Goal: Navigation & Orientation: Find specific page/section

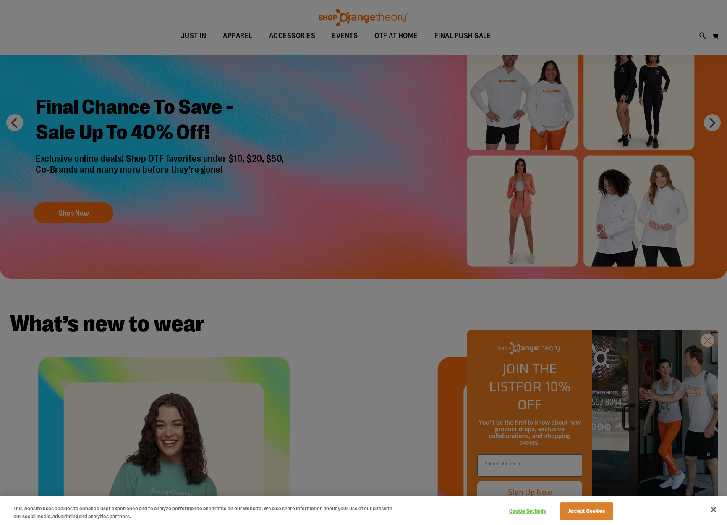
scroll to position [67, 0]
click at [707, 360] on div at bounding box center [363, 262] width 727 height 525
drag, startPoint x: 592, startPoint y: 513, endPoint x: 379, endPoint y: 395, distance: 243.1
click at [592, 513] on button "Accept Cookies" at bounding box center [586, 511] width 52 height 18
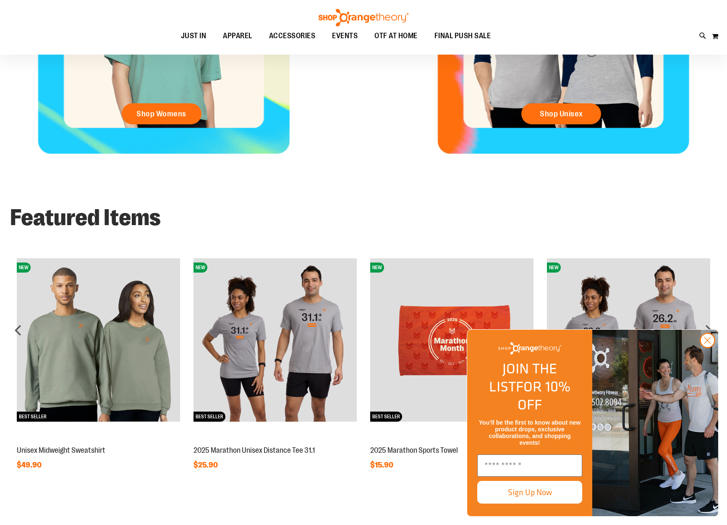
scroll to position [514, 0]
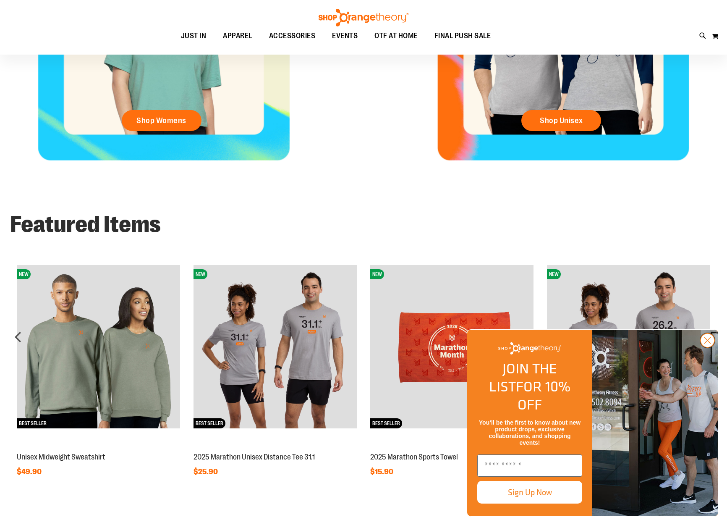
click at [709, 347] on circle "Close dialog" at bounding box center [708, 340] width 14 height 14
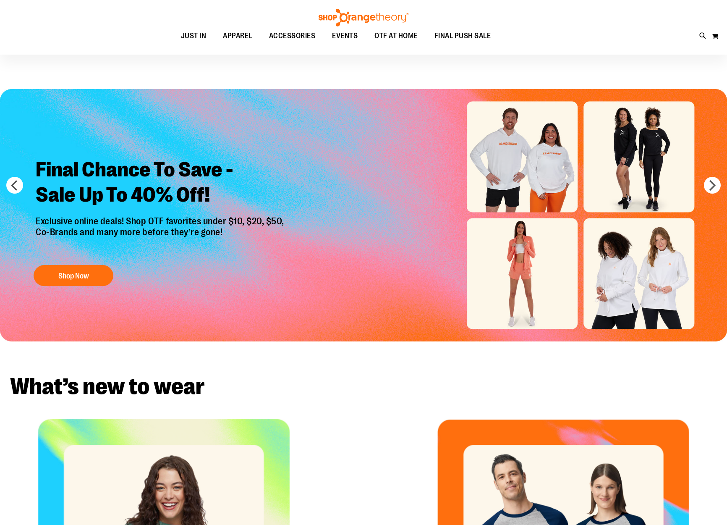
scroll to position [0, 0]
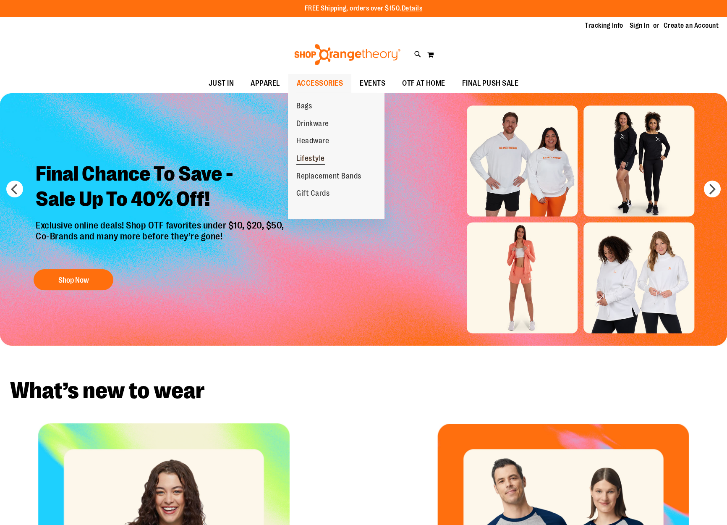
click at [310, 157] on span "Lifestyle" at bounding box center [310, 159] width 29 height 10
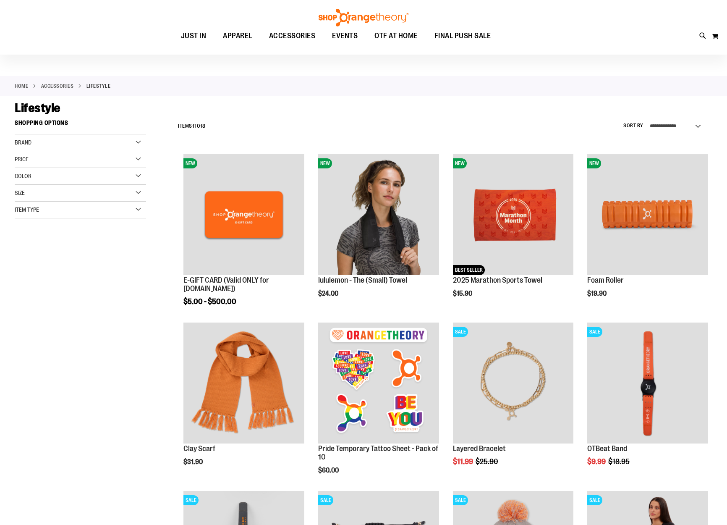
scroll to position [16, 0]
click at [138, 143] on div "Brand" at bounding box center [80, 143] width 131 height 17
click at [137, 192] on div "Price" at bounding box center [80, 192] width 131 height 17
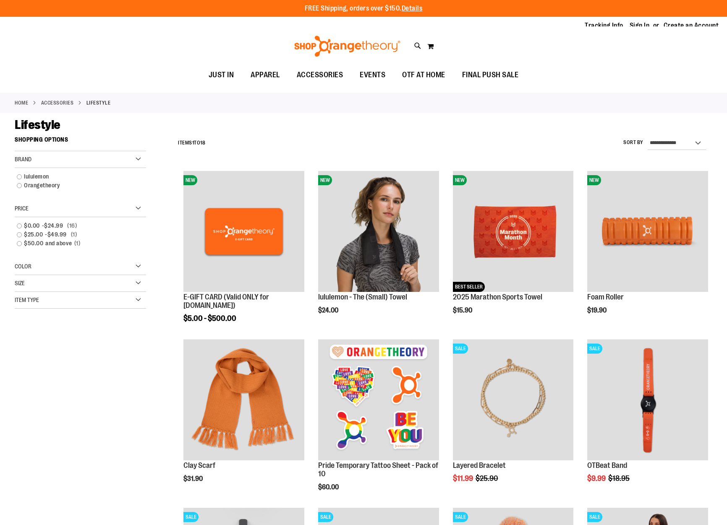
scroll to position [0, 0]
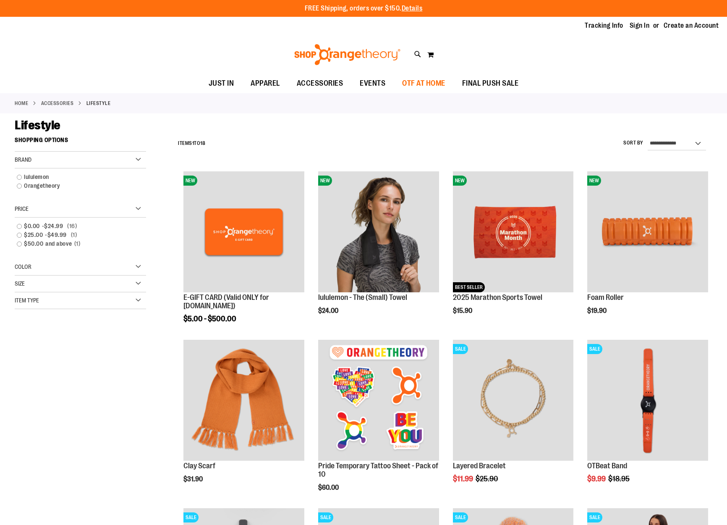
click at [423, 82] on span "OTF AT HOME" at bounding box center [423, 83] width 43 height 19
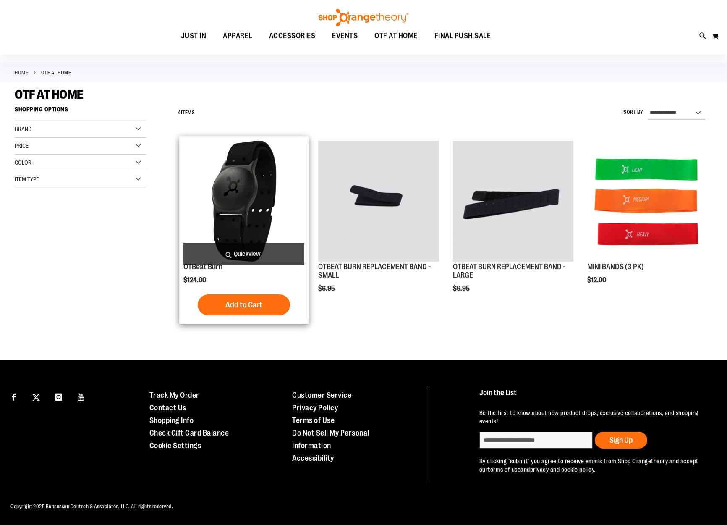
scroll to position [30, 0]
